Goal: Transaction & Acquisition: Purchase product/service

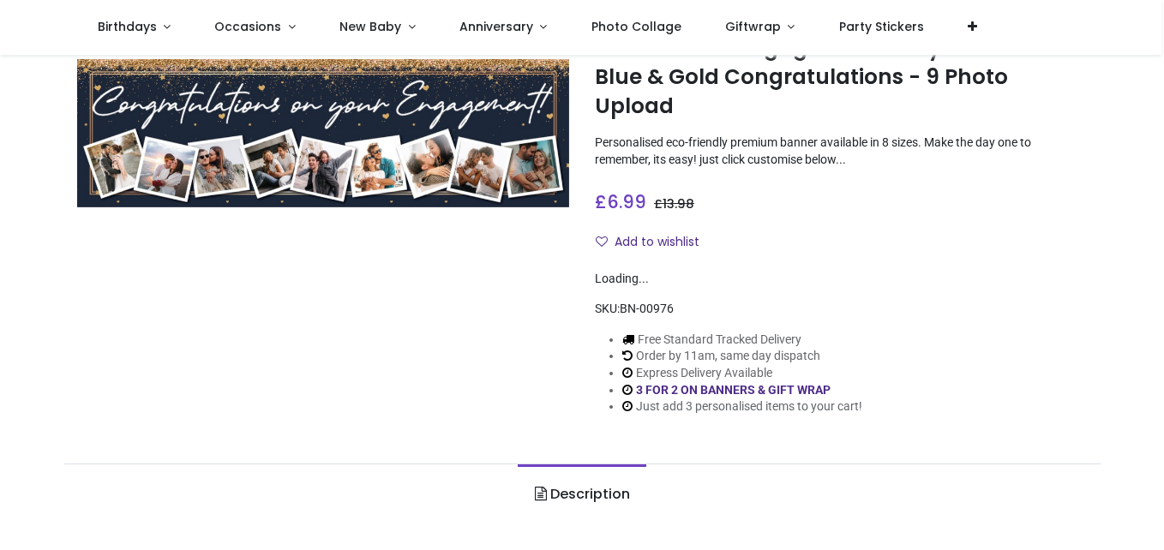
scroll to position [1, 0]
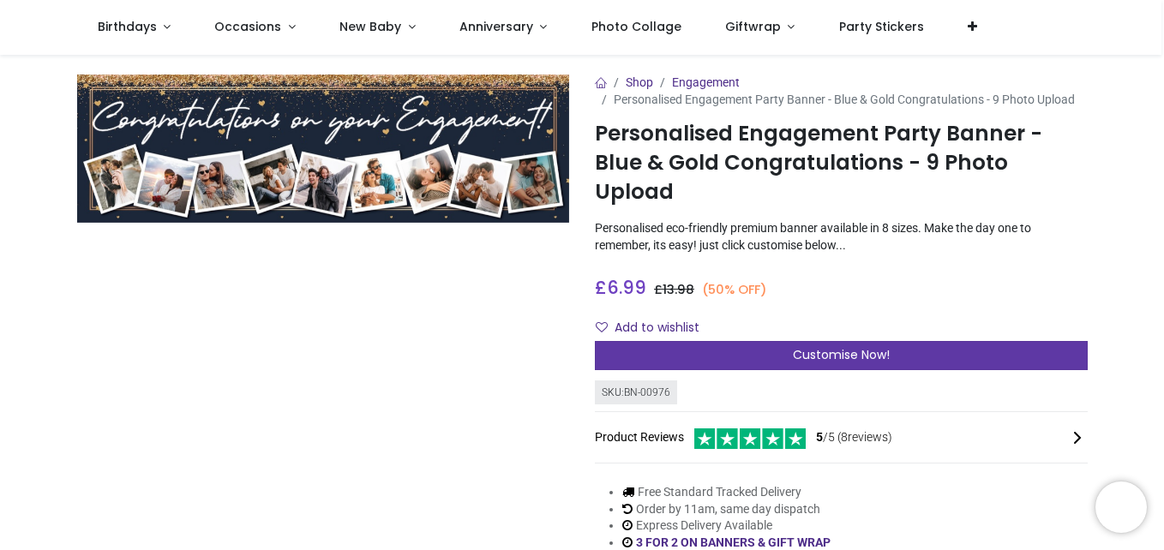
click at [845, 341] on div "Customise Now!" at bounding box center [841, 355] width 493 height 29
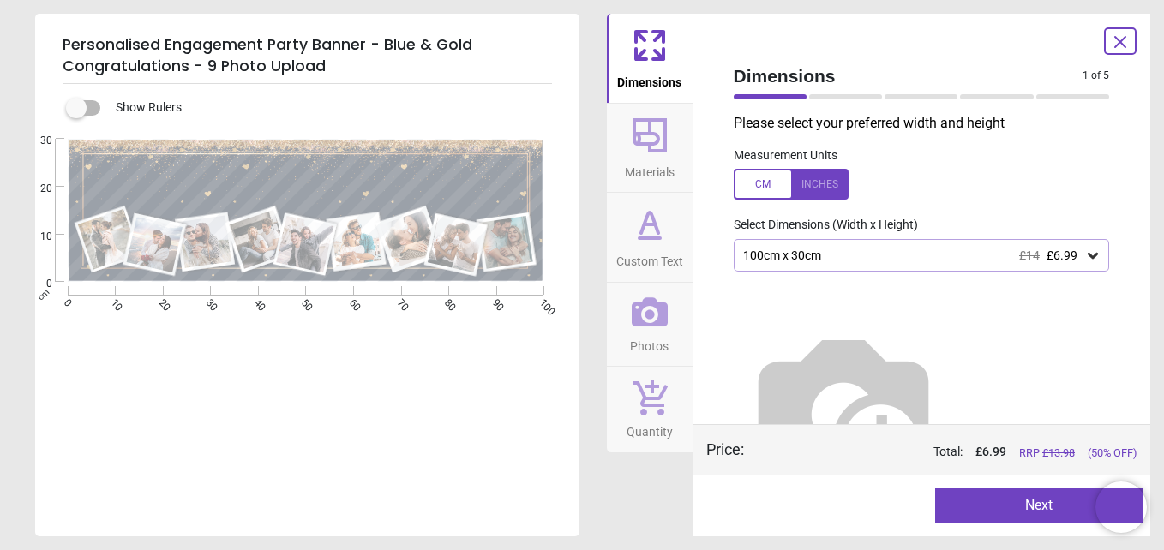
scroll to position [43, 0]
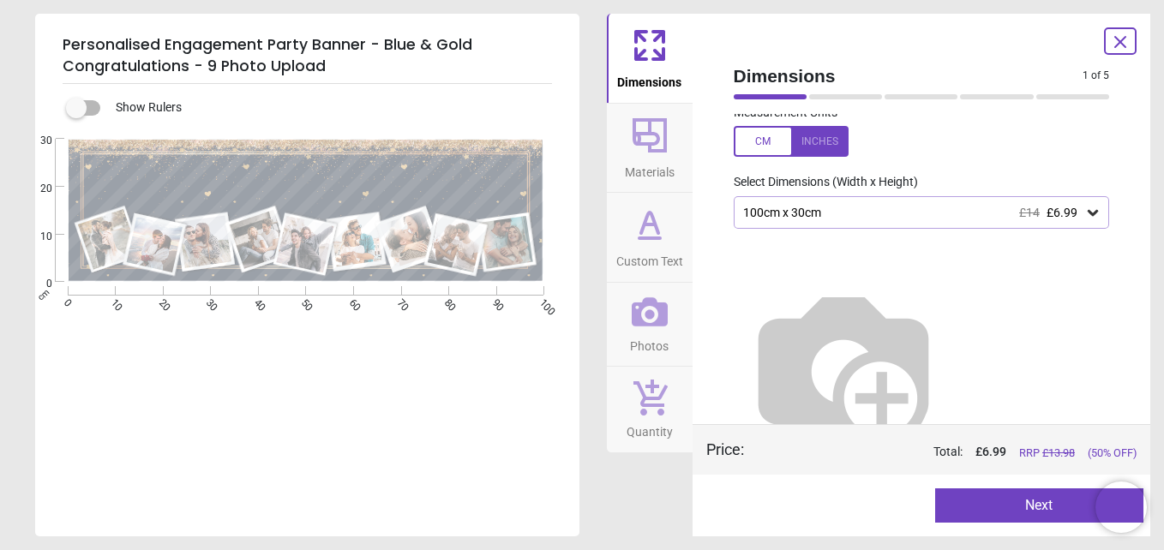
click at [952, 225] on div "100cm x 30cm £14 £6.99" at bounding box center [922, 212] width 376 height 33
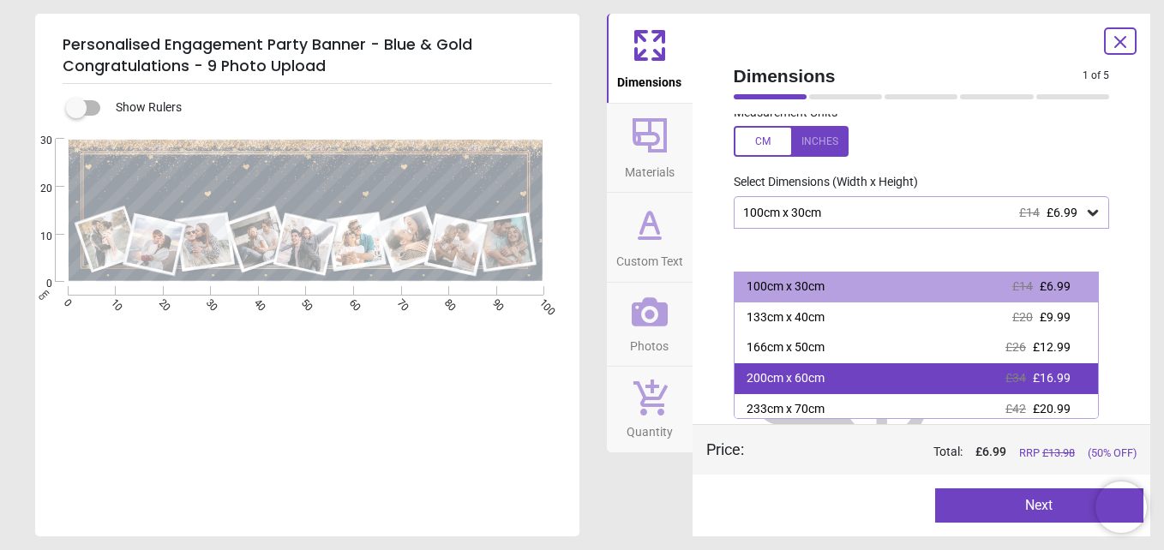
click at [915, 386] on div "200cm x 60cm £34 £16.99" at bounding box center [917, 378] width 364 height 31
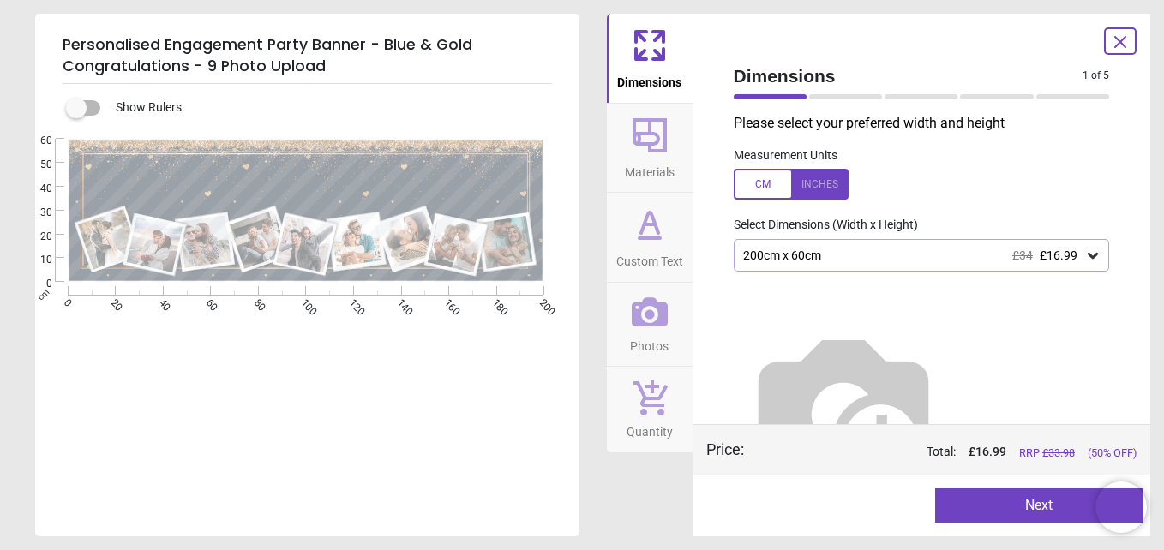
click at [834, 188] on div at bounding box center [791, 184] width 115 height 31
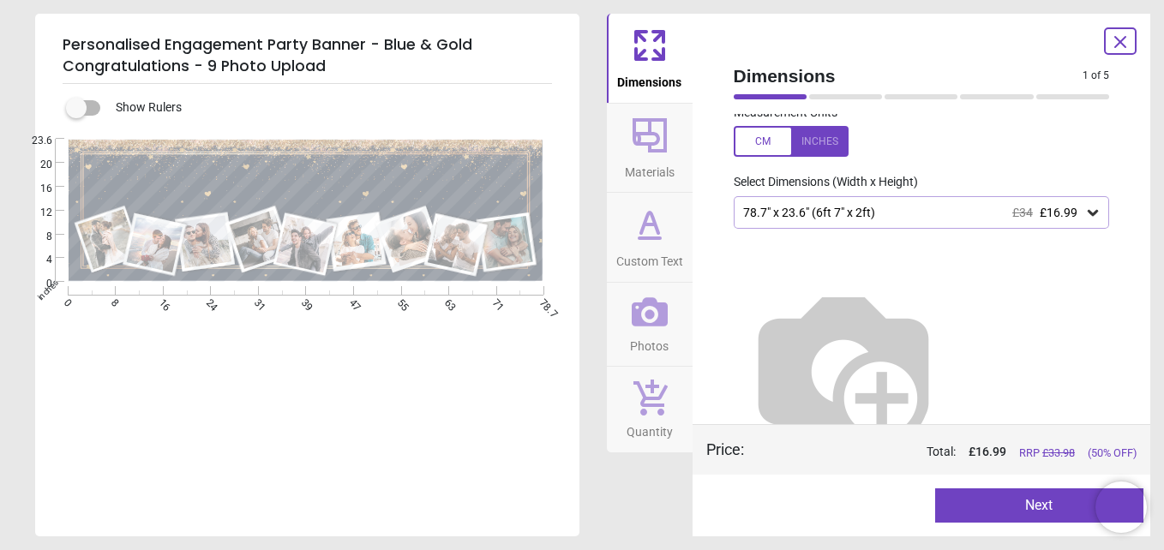
click at [946, 219] on div "78.7" x 23.6" (6ft 7" x 2ft) £34 £16.99" at bounding box center [914, 213] width 344 height 15
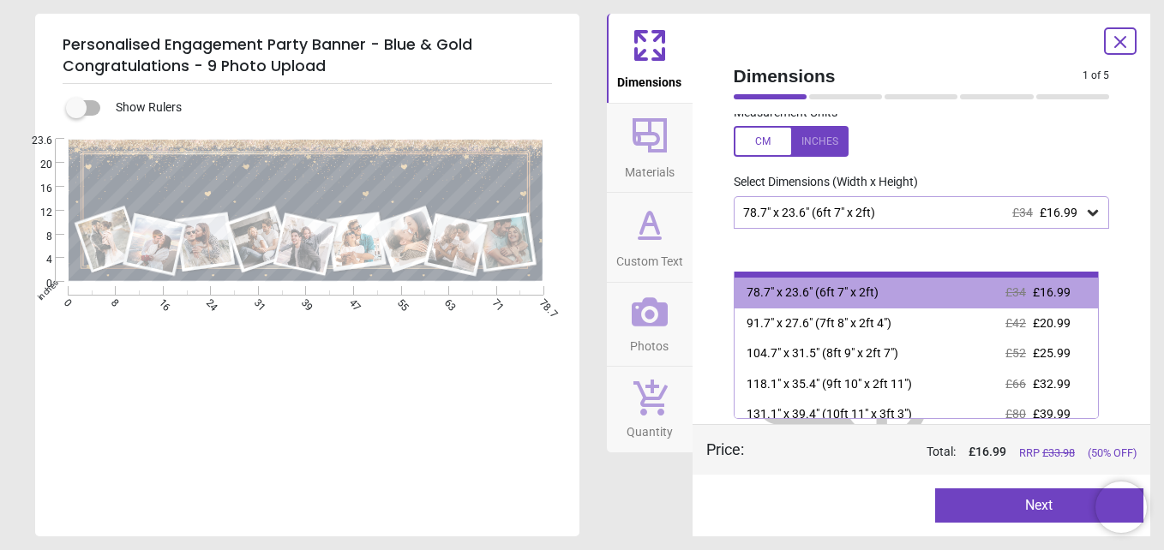
scroll to position [98, 0]
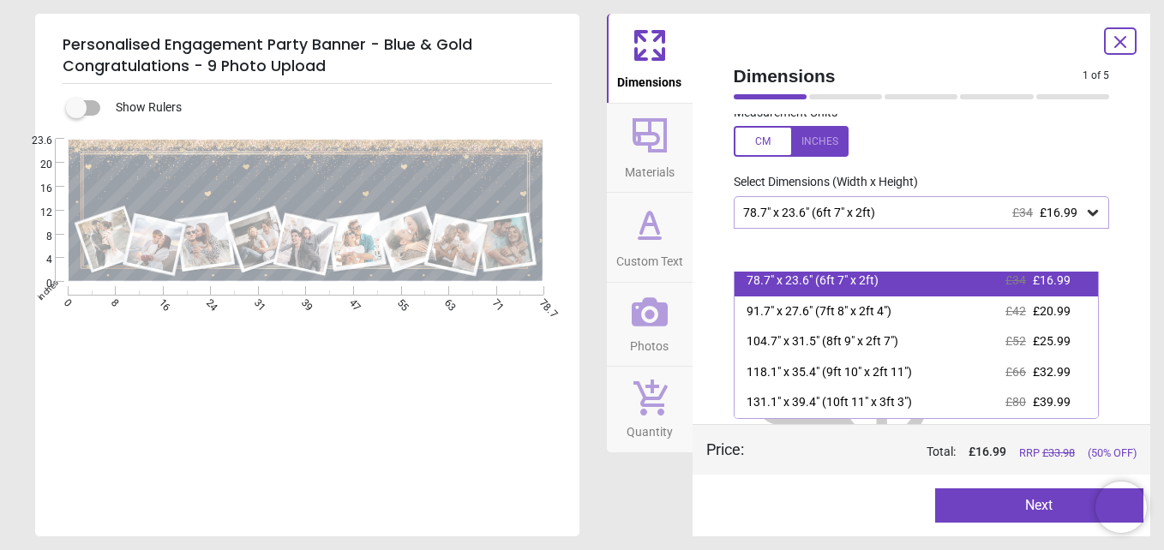
click at [940, 291] on div "78.7" x 23.6" (6ft 7" x 2ft) £34 £16.99" at bounding box center [917, 281] width 364 height 31
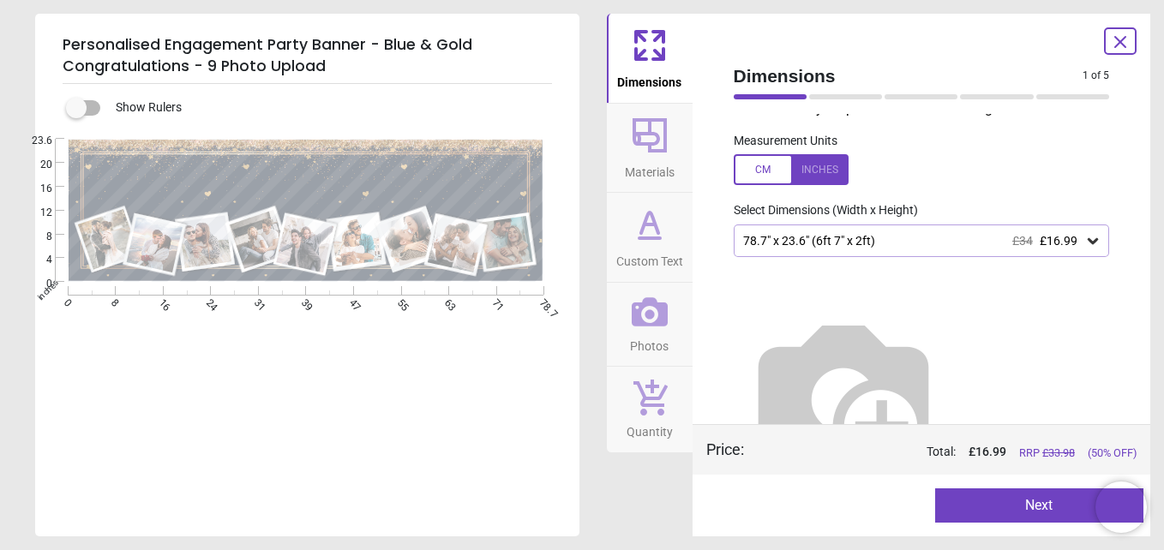
scroll to position [0, 0]
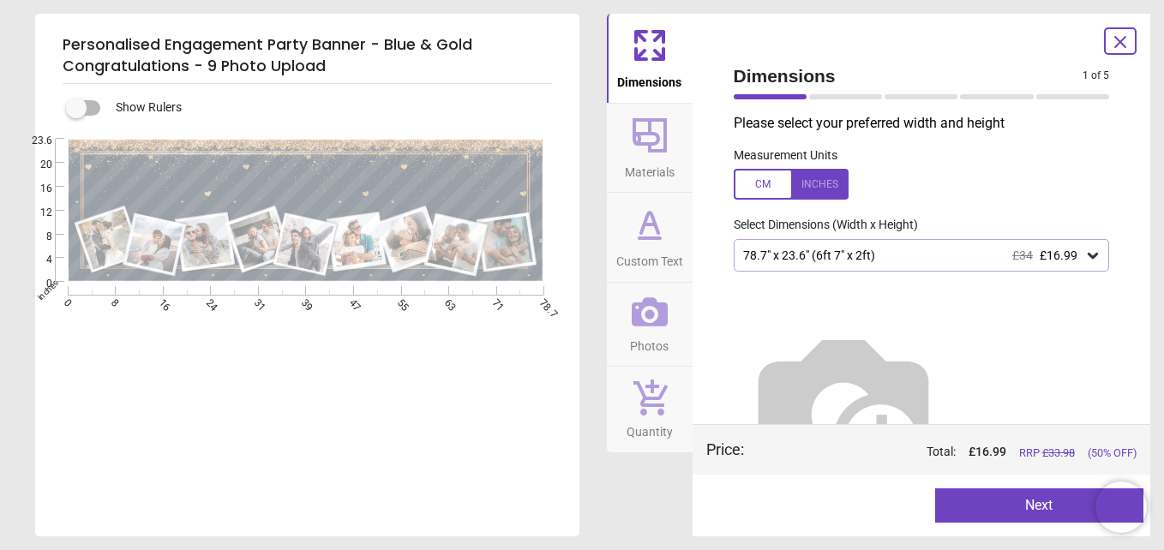
click at [1044, 501] on button "Next" at bounding box center [1039, 506] width 208 height 34
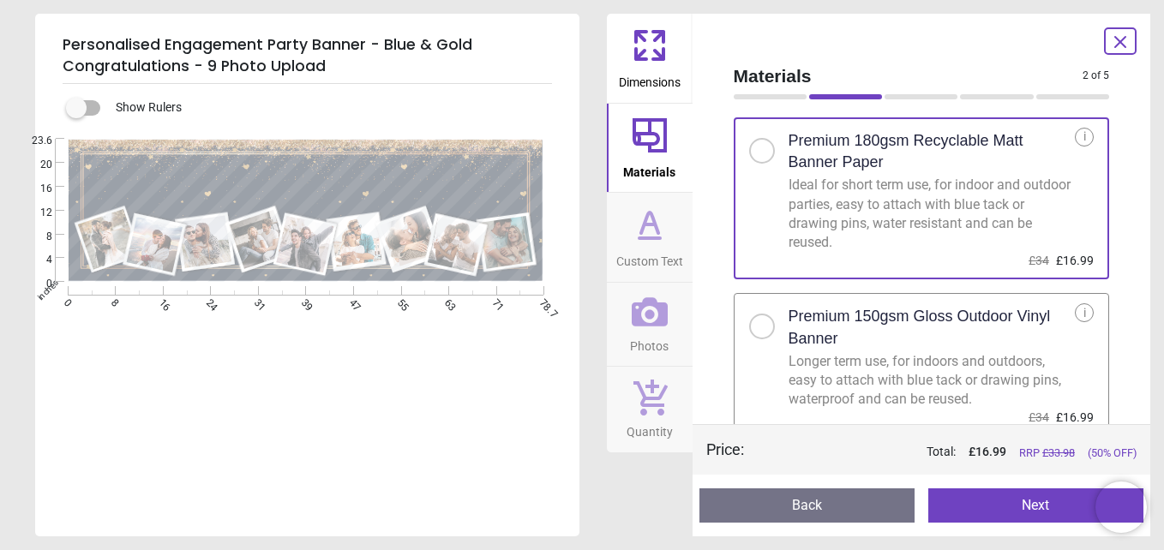
scroll to position [42, 0]
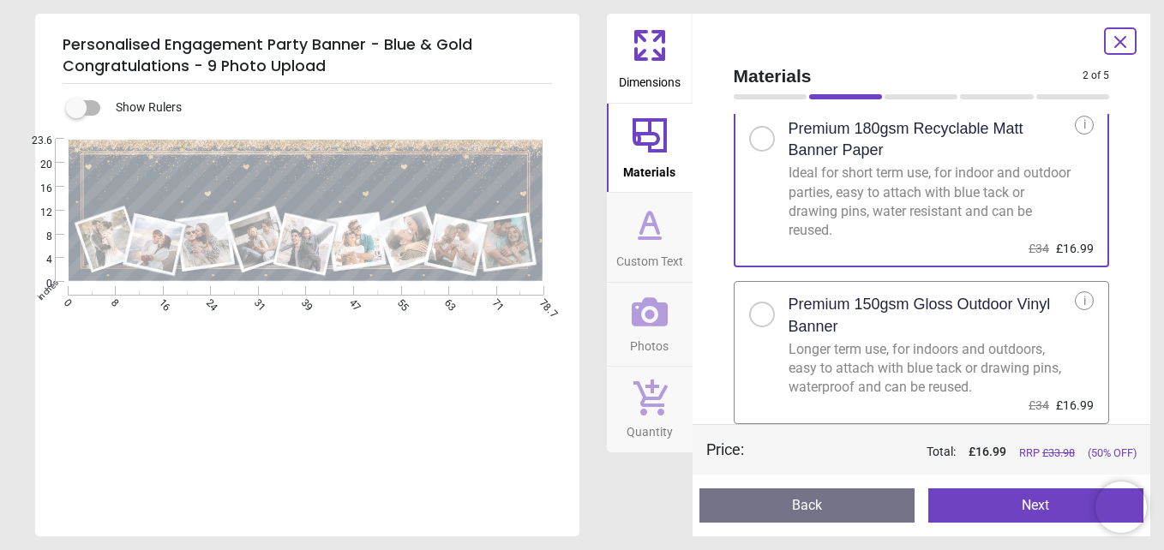
click at [912, 348] on div "Longer term use, for indoors and outdoors, easy to attach with blue tack or dra…" at bounding box center [932, 368] width 287 height 57
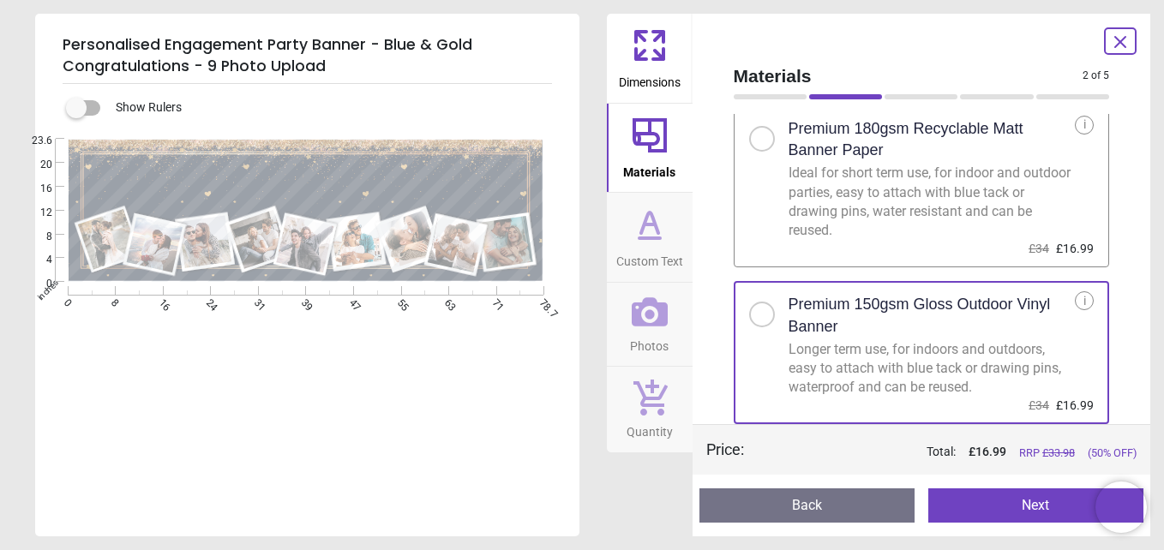
click at [988, 507] on button "Next" at bounding box center [1035, 506] width 215 height 34
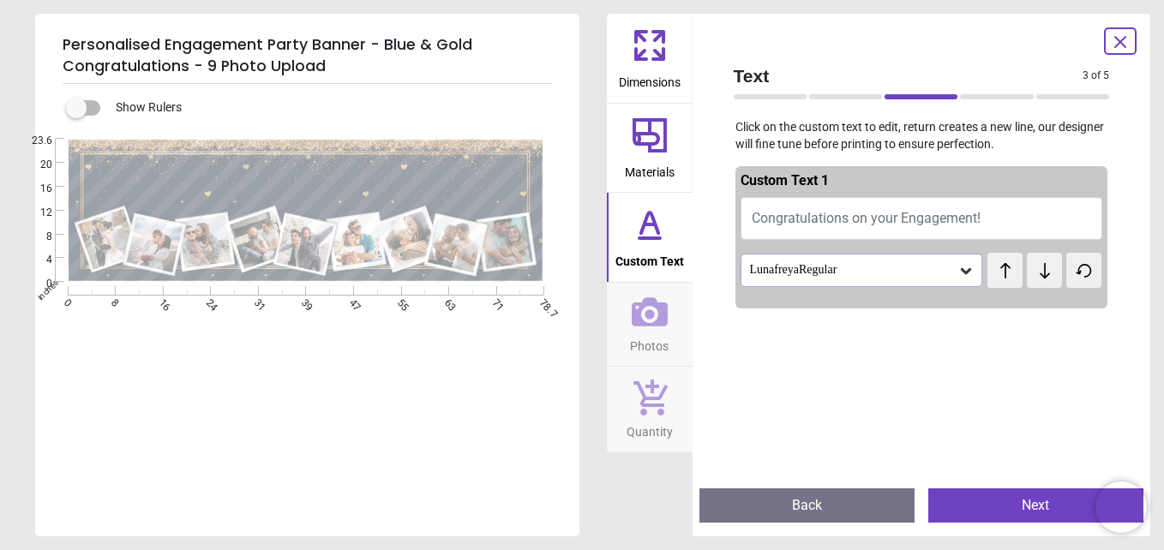
click at [915, 276] on div "LunafreyaRegular" at bounding box center [853, 270] width 210 height 15
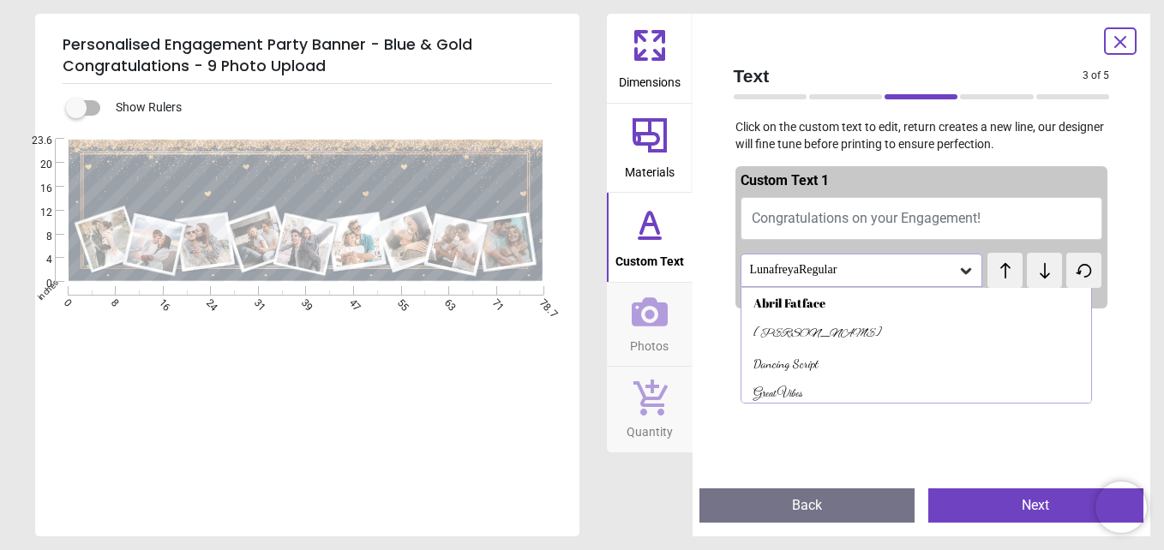
scroll to position [99, 0]
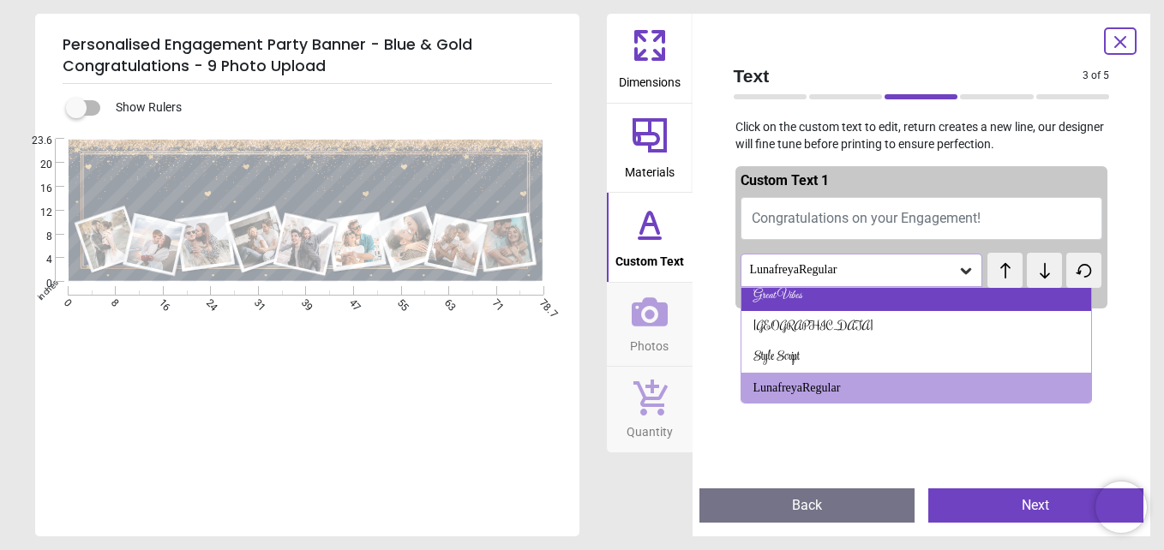
click at [910, 301] on div "Great Vibes" at bounding box center [917, 296] width 351 height 31
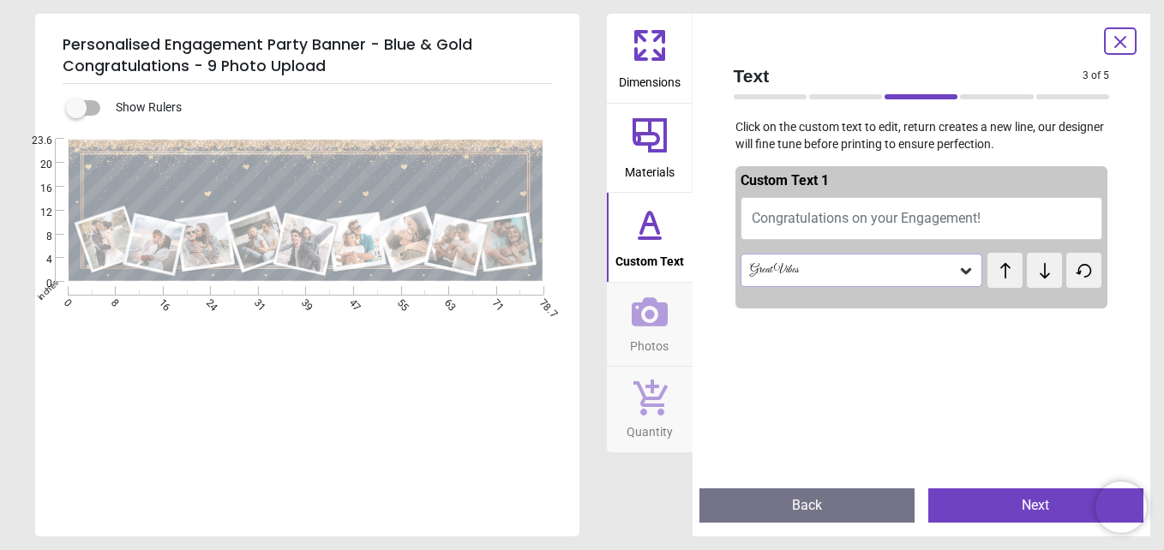
click at [934, 279] on div "Great Vibes" at bounding box center [862, 270] width 243 height 33
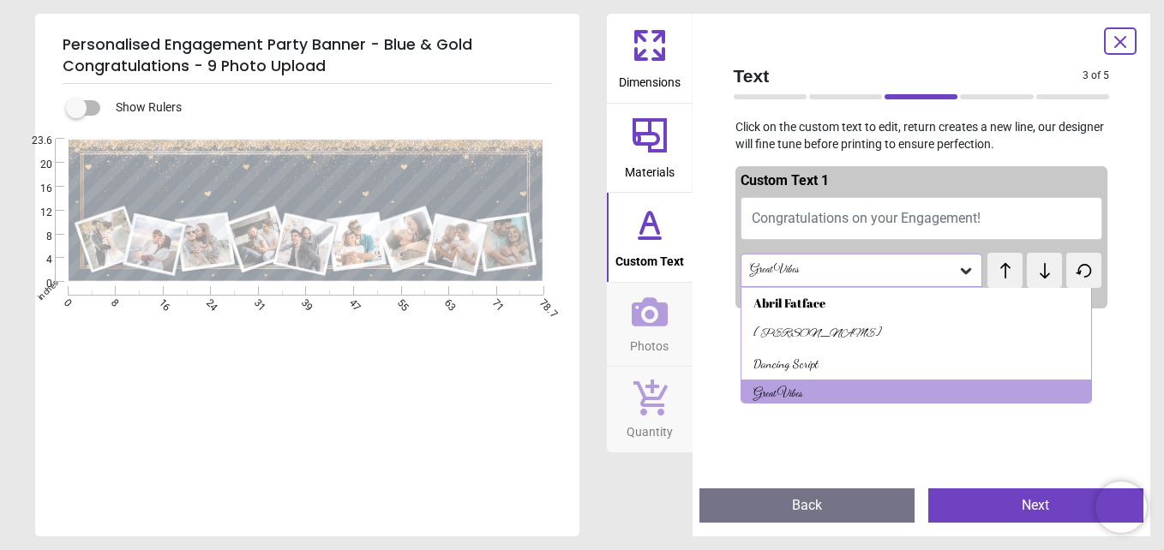
scroll to position [7, 0]
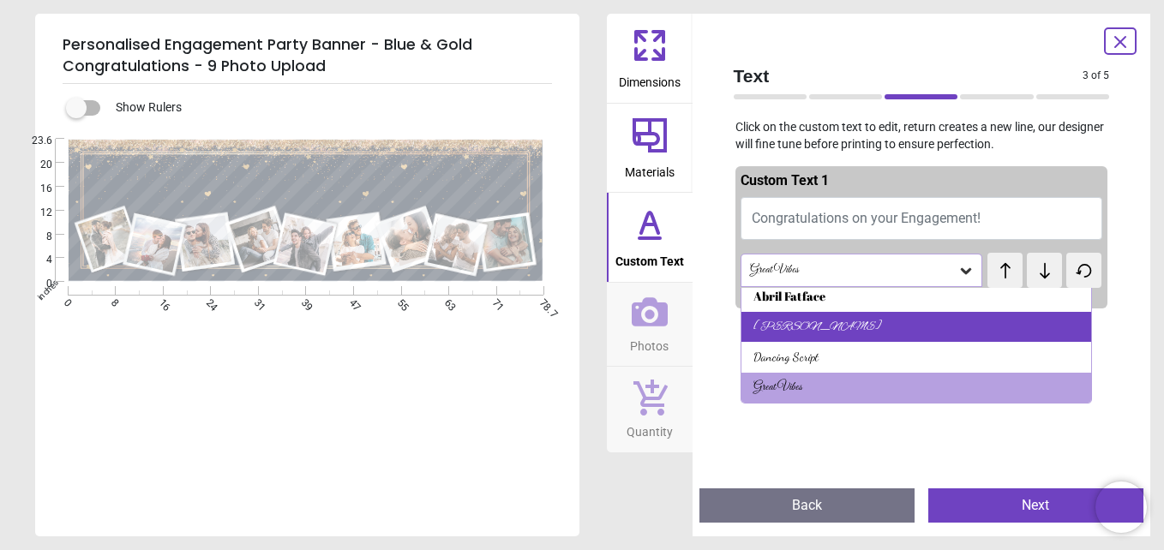
click at [931, 333] on div "[PERSON_NAME]" at bounding box center [917, 327] width 351 height 31
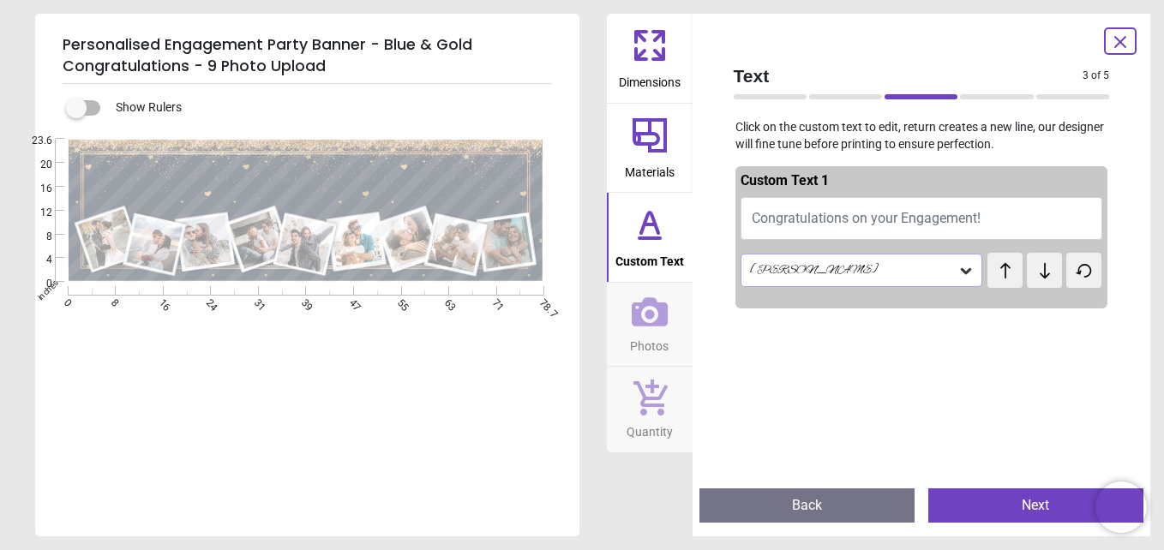
click at [1025, 506] on button "Next" at bounding box center [1035, 506] width 215 height 34
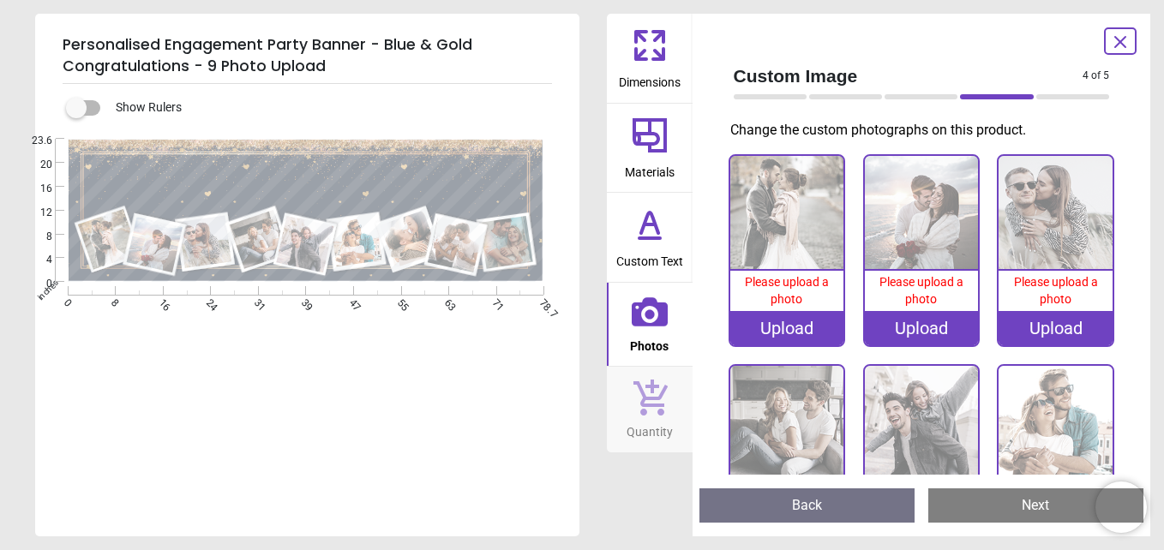
click at [637, 254] on span "Custom Text" at bounding box center [649, 258] width 67 height 26
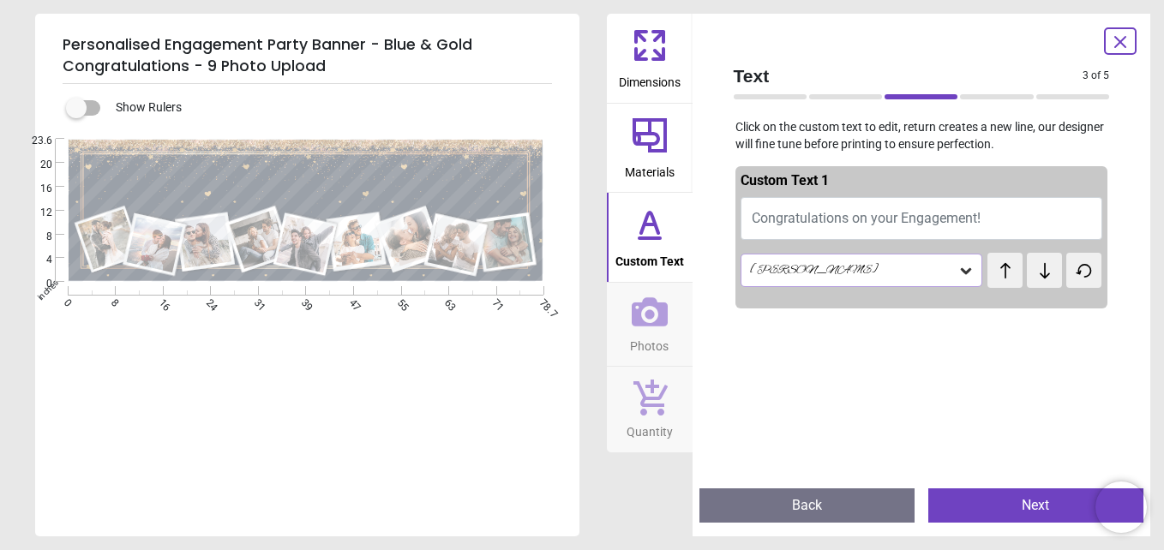
click at [866, 225] on span "Congratulations on your Engagement!" at bounding box center [866, 218] width 229 height 16
click at [1006, 501] on button "Next" at bounding box center [1035, 506] width 215 height 34
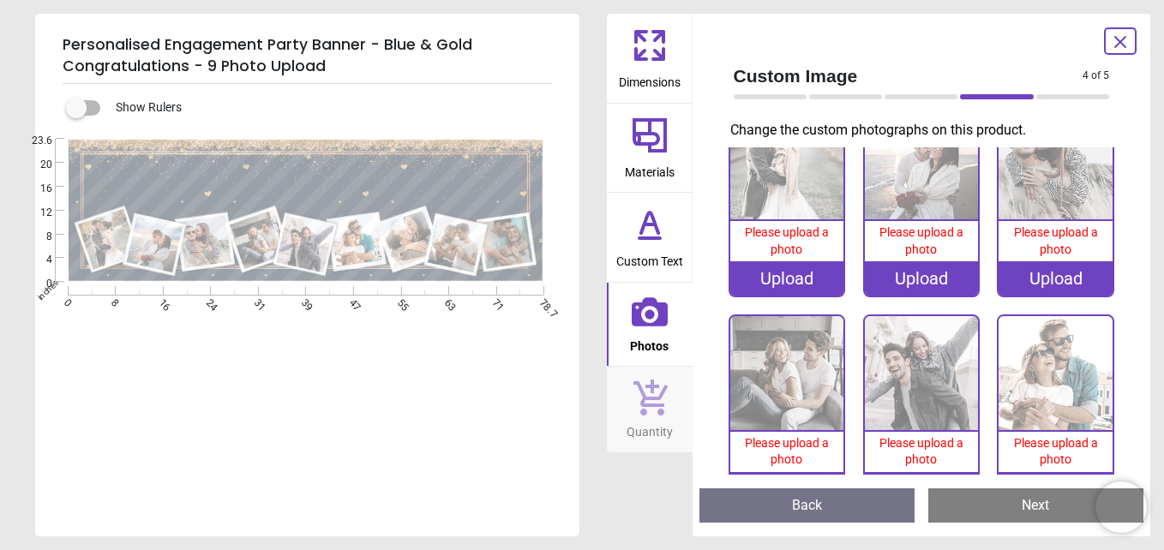
scroll to position [0, 0]
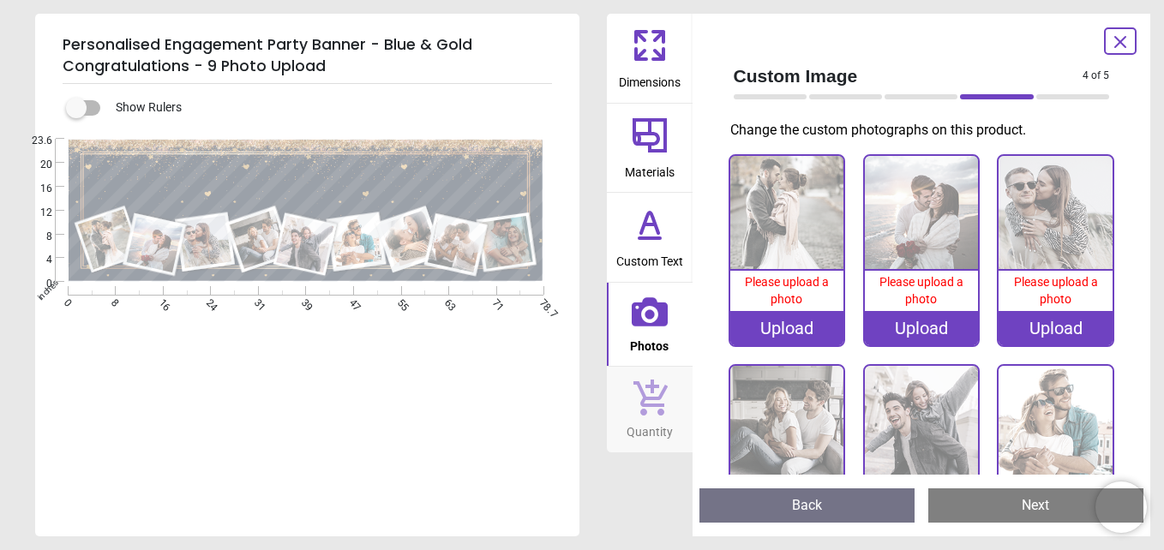
click at [1125, 45] on icon at bounding box center [1120, 42] width 21 height 21
